Goal: Find specific page/section: Find specific page/section

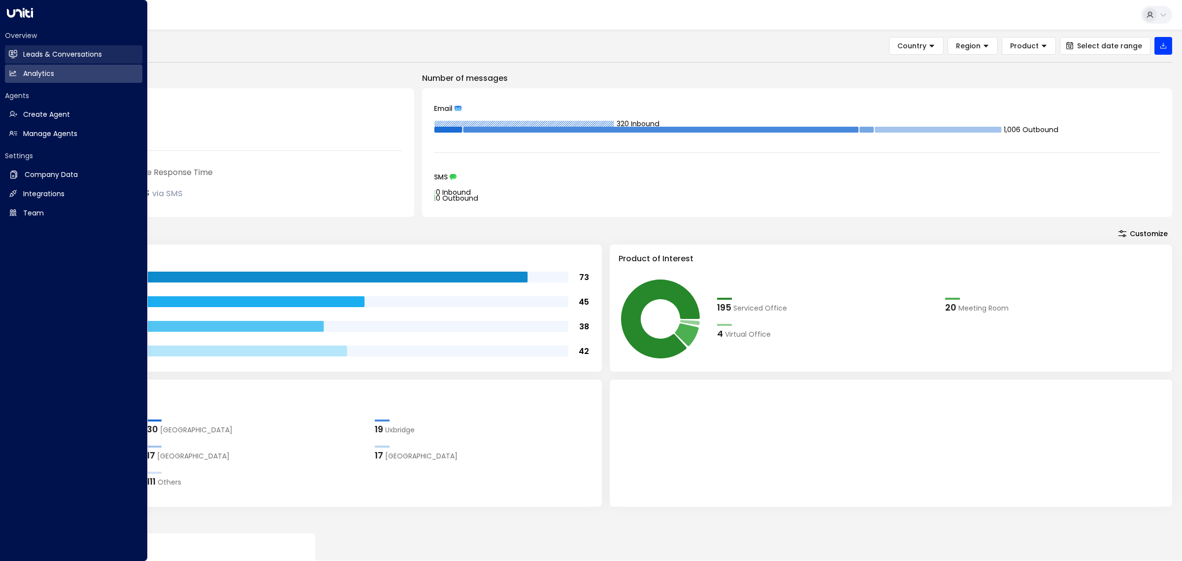
click at [62, 50] on h2 "Leads & Conversations" at bounding box center [62, 54] width 79 height 10
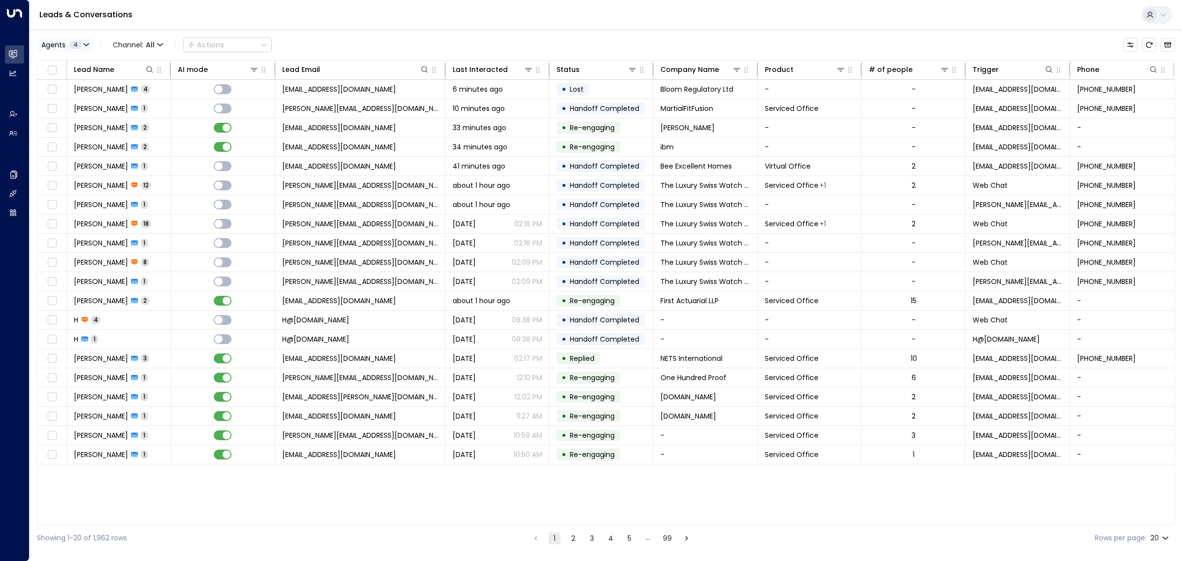
click at [77, 44] on span "4" at bounding box center [75, 45] width 12 height 8
click at [93, 133] on button "Clear" at bounding box center [95, 135] width 20 height 8
click at [82, 96] on div "[PERSON_NAME]" at bounding box center [81, 95] width 54 height 10
click at [162, 132] on button "Apply" at bounding box center [167, 135] width 29 height 14
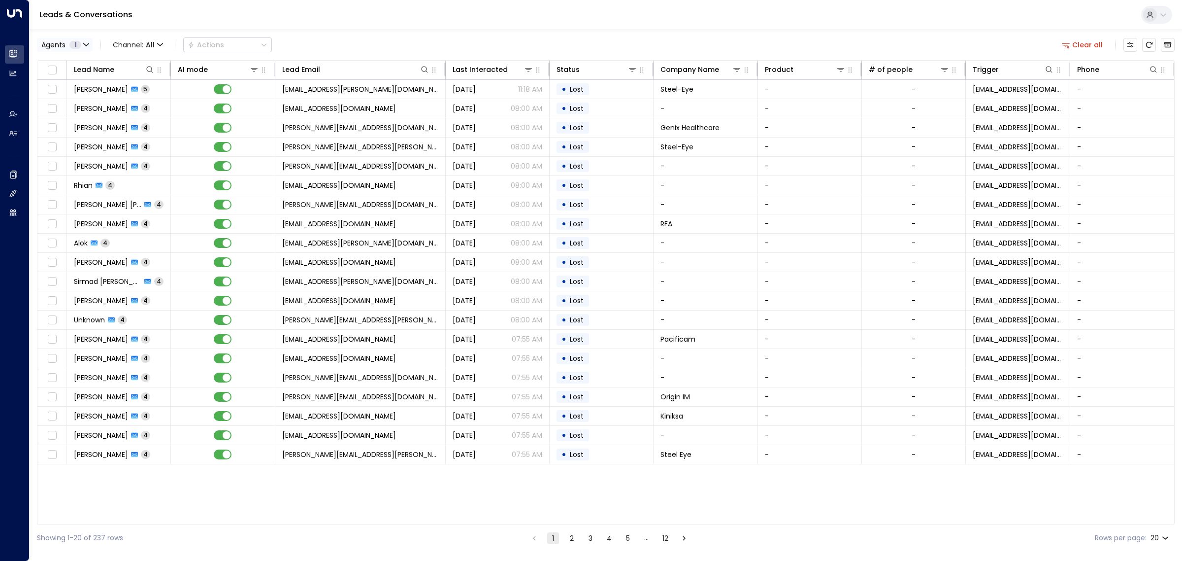
click at [75, 44] on span "1" at bounding box center [75, 45] width 12 height 8
click at [89, 110] on div "[PERSON_NAME]" at bounding box center [81, 110] width 54 height 10
click at [86, 92] on div "[PERSON_NAME]" at bounding box center [81, 95] width 54 height 10
click at [170, 135] on button "Apply" at bounding box center [167, 135] width 29 height 14
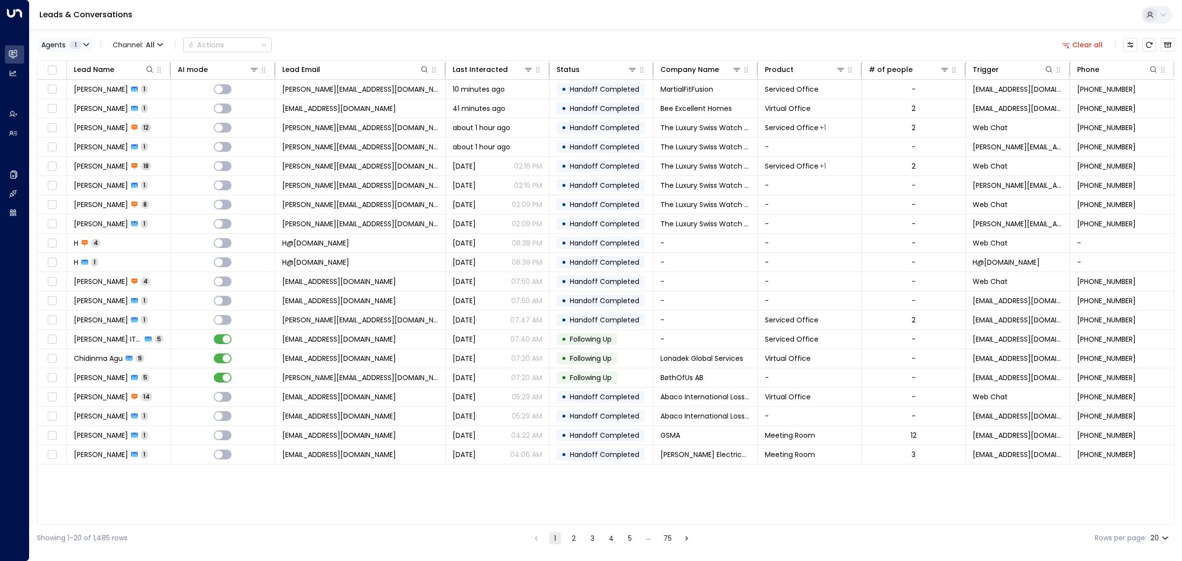
click at [72, 45] on span "1" at bounding box center [75, 45] width 12 height 8
click at [73, 108] on div "[PERSON_NAME]" at bounding box center [81, 110] width 54 height 10
click at [70, 65] on div "[PERSON_NAME]" at bounding box center [81, 64] width 54 height 10
click at [169, 129] on button "Apply" at bounding box center [167, 135] width 29 height 14
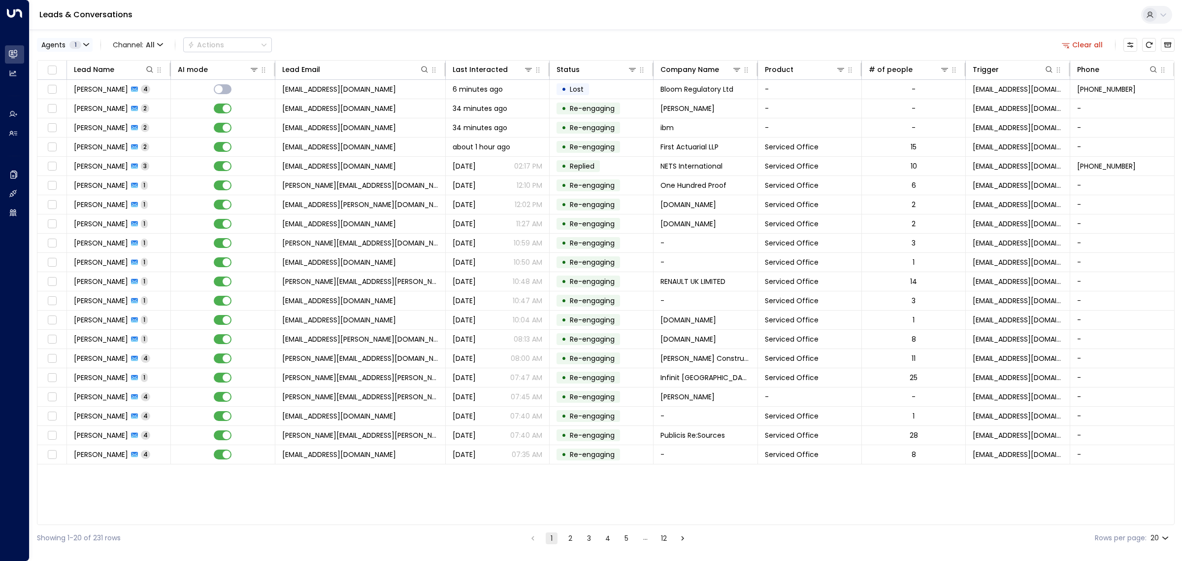
click at [77, 45] on span "1" at bounding box center [75, 45] width 12 height 8
click at [64, 132] on button "Select All" at bounding box center [59, 135] width 33 height 8
click at [167, 130] on button "Apply" at bounding box center [167, 135] width 29 height 14
